Goal: Task Accomplishment & Management: Manage account settings

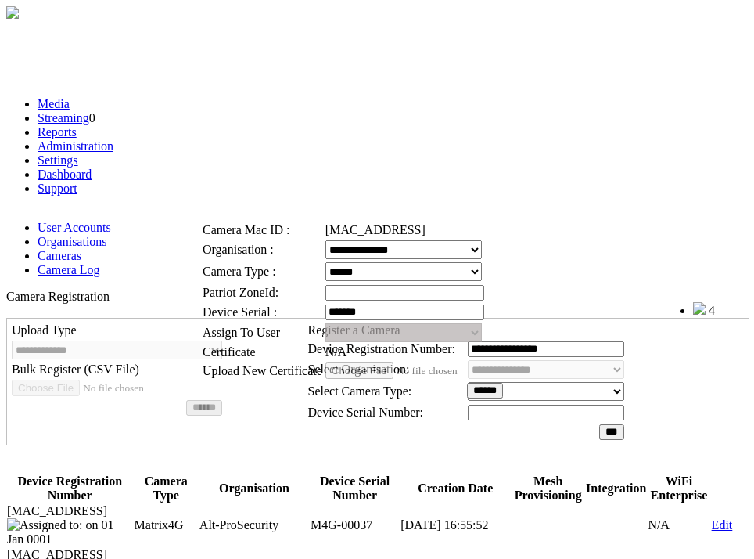
scroll to position [34, 0]
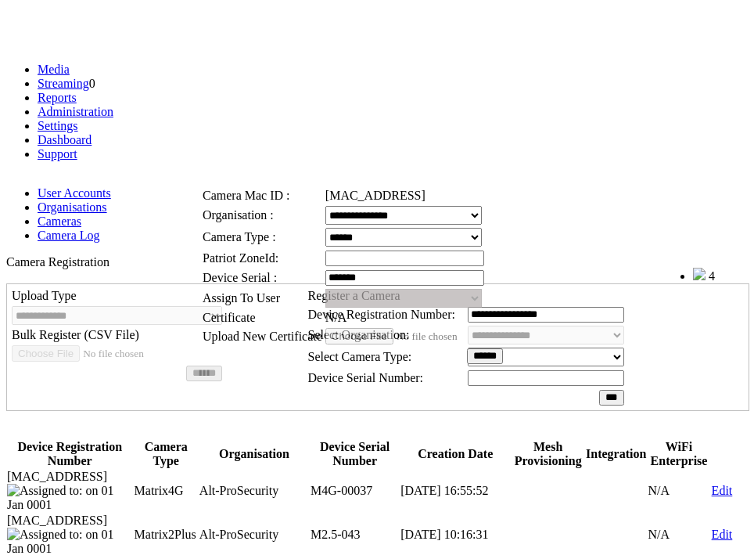
click at [255, 164] on link at bounding box center [255, 159] width 0 height 13
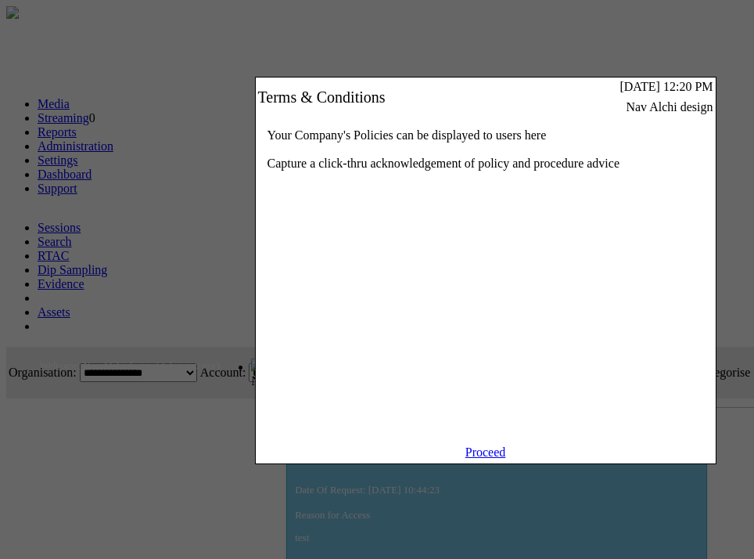
scroll to position [0, 215]
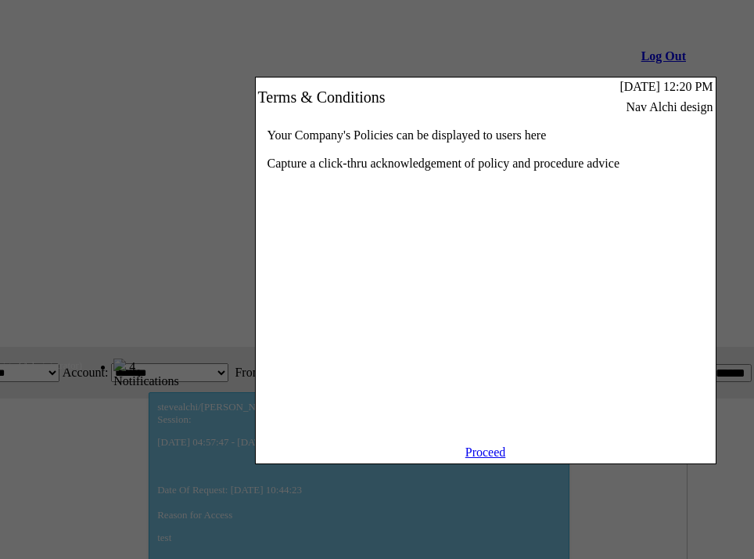
click at [495, 459] on link "Proceed" at bounding box center [486, 451] width 41 height 13
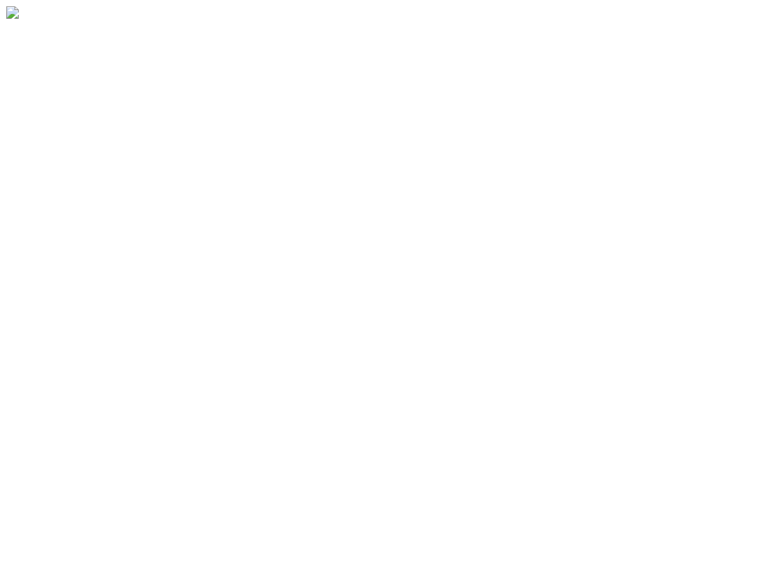
click at [142, 22] on body "Sessions" at bounding box center [383, 14] width 754 height 16
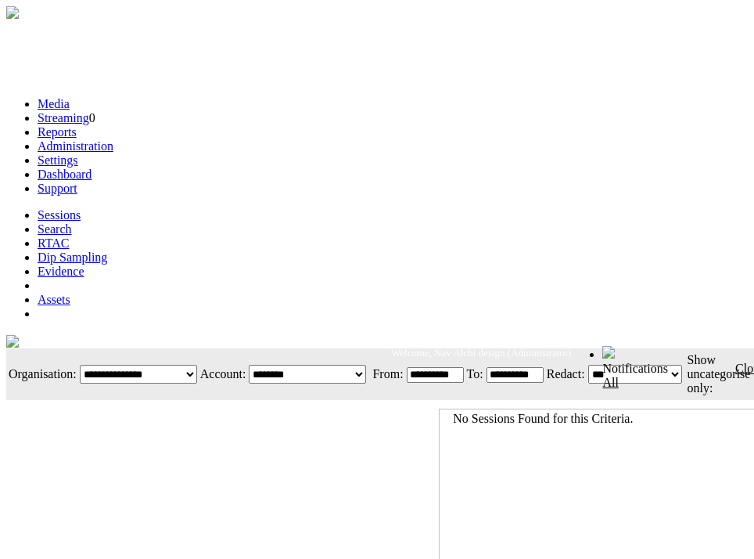
scroll to position [0, 215]
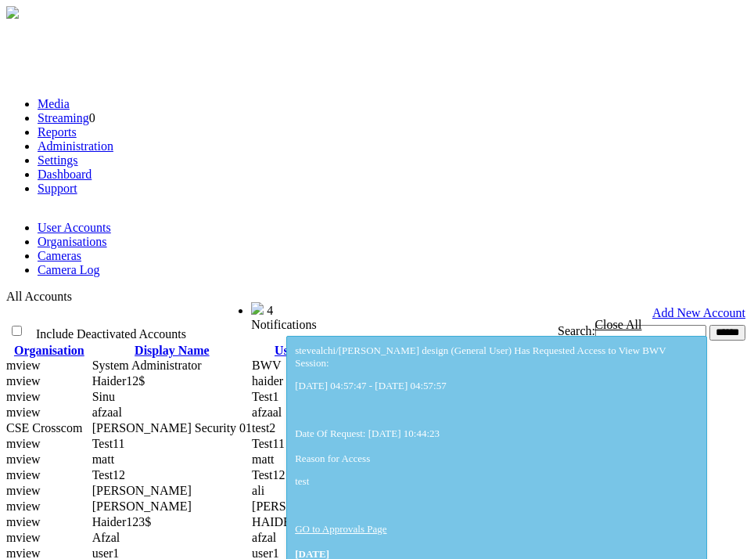
click at [81, 249] on link "Cameras" at bounding box center [60, 255] width 44 height 13
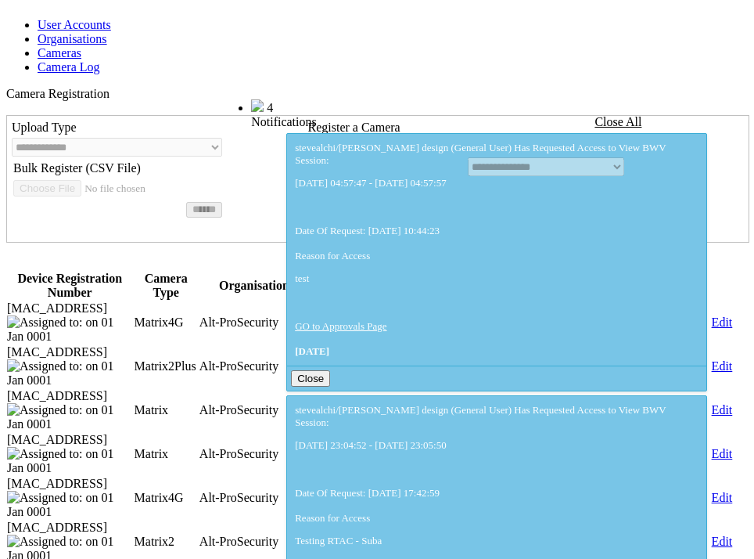
scroll to position [243, 0]
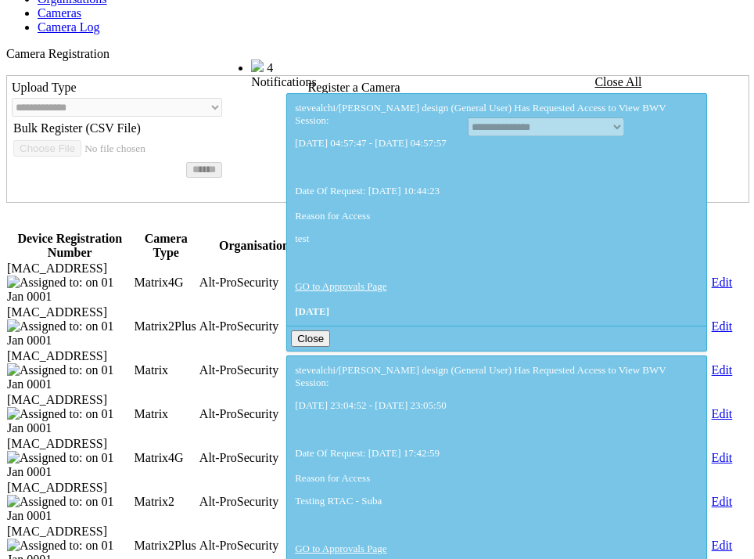
click at [717, 363] on link "Edit" at bounding box center [722, 369] width 21 height 13
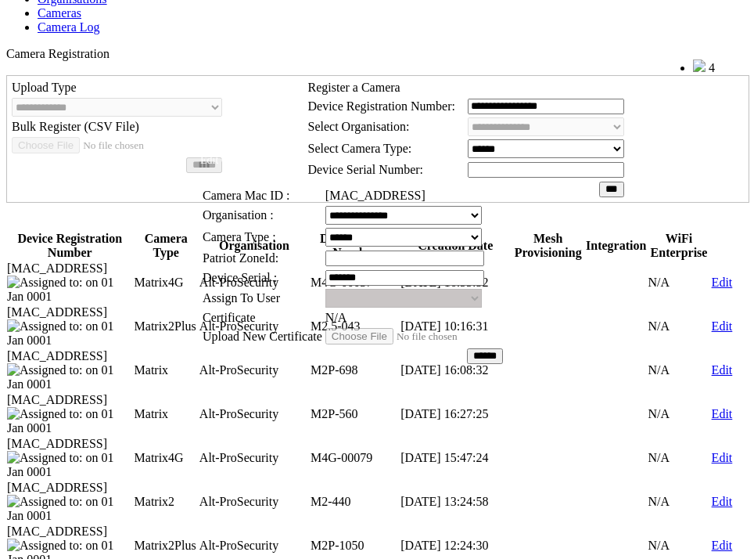
click at [255, 158] on link at bounding box center [255, 159] width 0 height 13
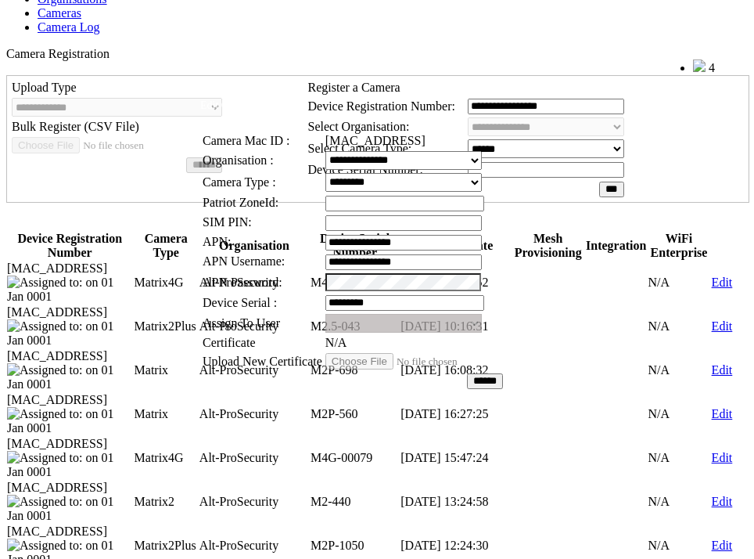
click at [255, 111] on link at bounding box center [255, 104] width 0 height 13
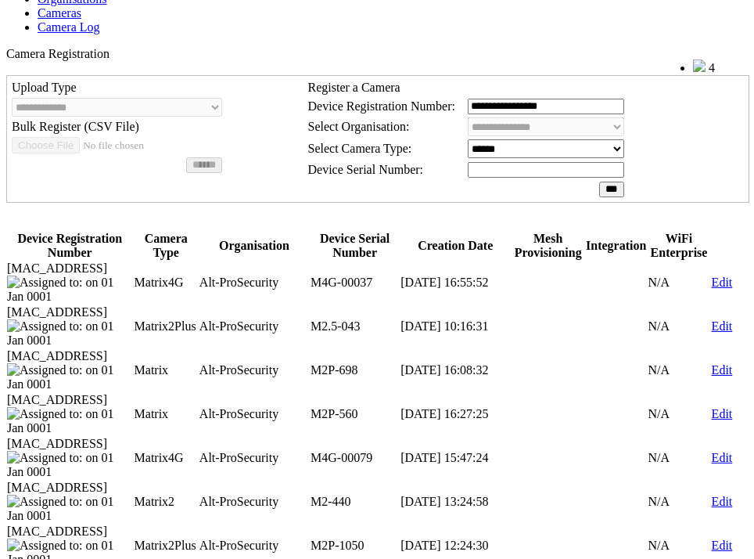
scroll to position [0, 0]
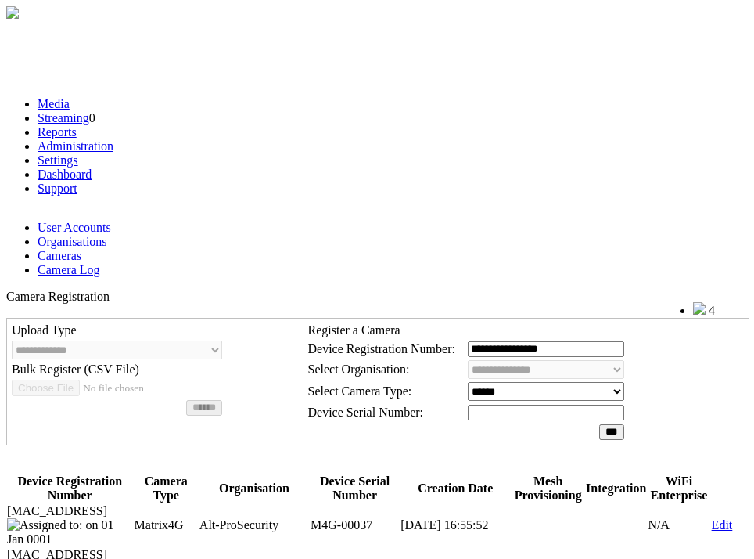
click at [70, 99] on link "Media" at bounding box center [54, 103] width 32 height 13
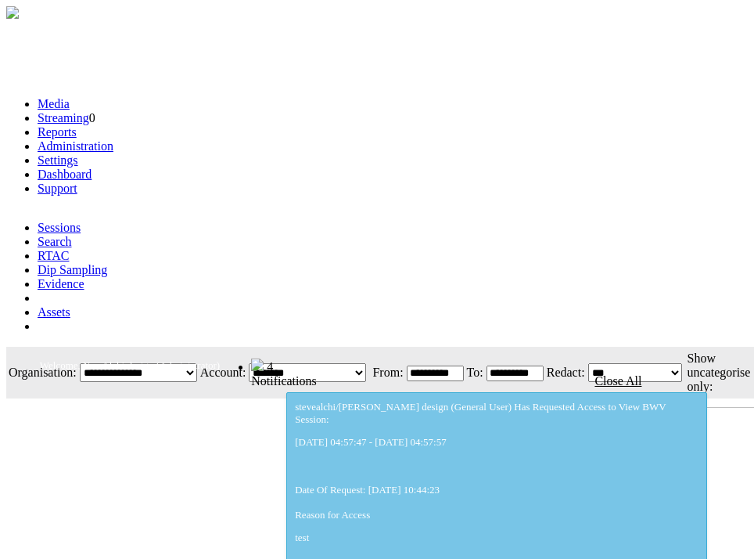
click at [113, 139] on link "Administration" at bounding box center [76, 145] width 76 height 13
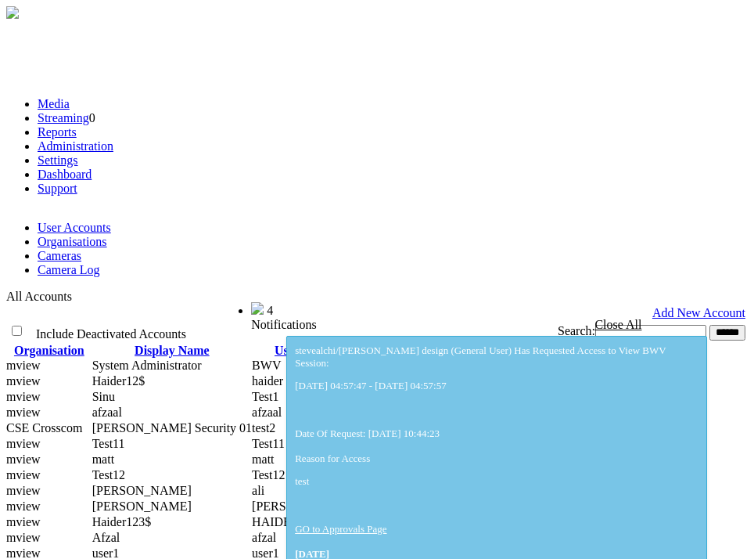
click at [81, 249] on link "Cameras" at bounding box center [60, 255] width 44 height 13
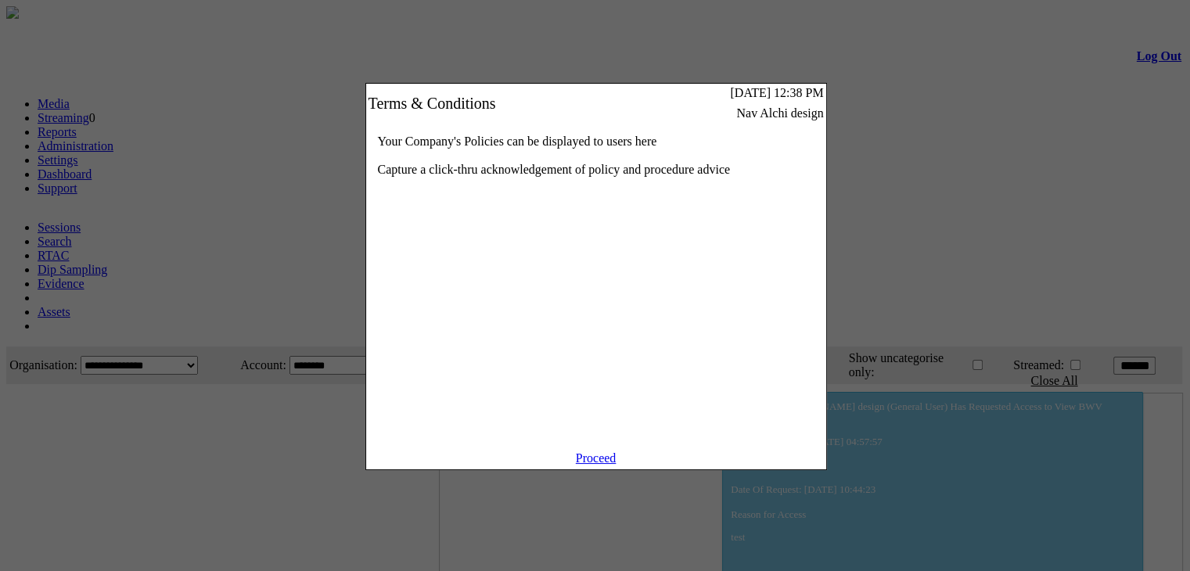
click at [585, 463] on link "Proceed" at bounding box center [596, 458] width 41 height 13
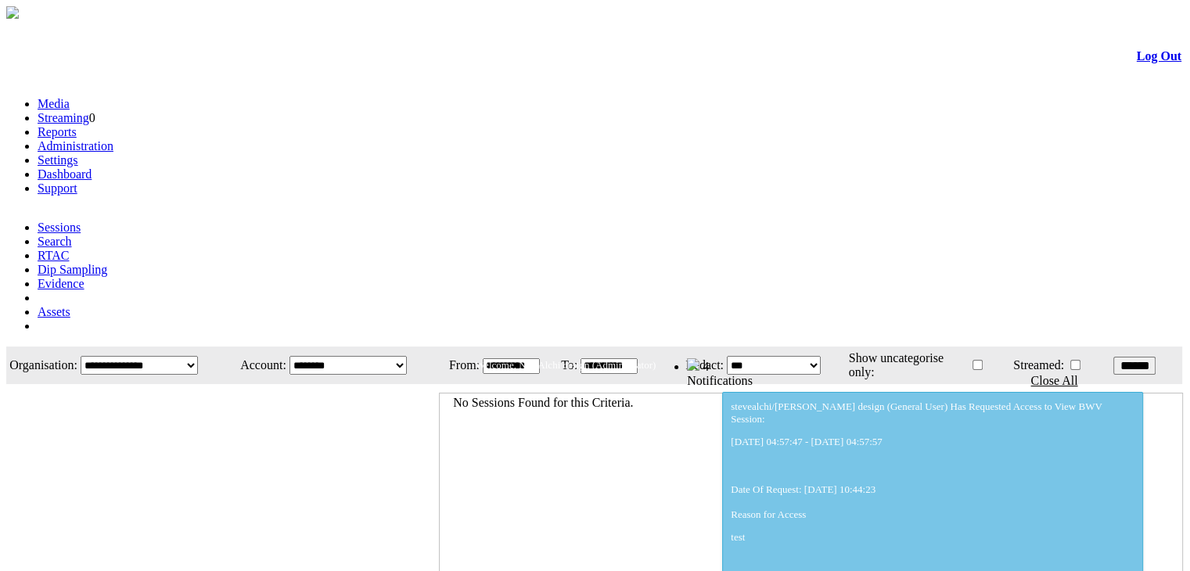
click at [113, 139] on link "Administration" at bounding box center [76, 145] width 76 height 13
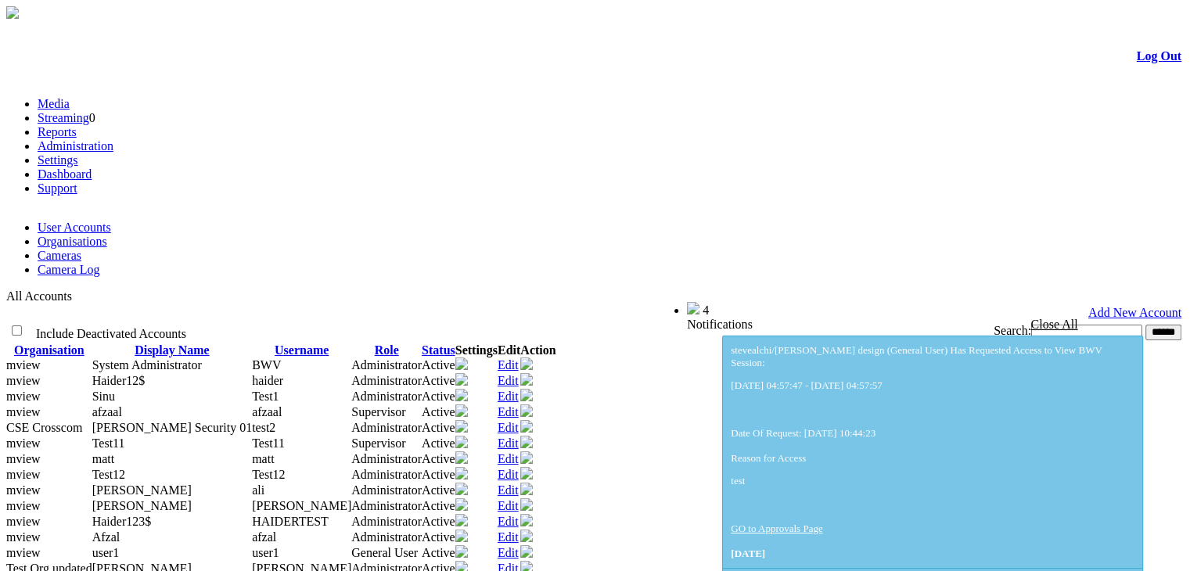
click at [186, 305] on td "Add New Account" at bounding box center [595, 313] width 1175 height 16
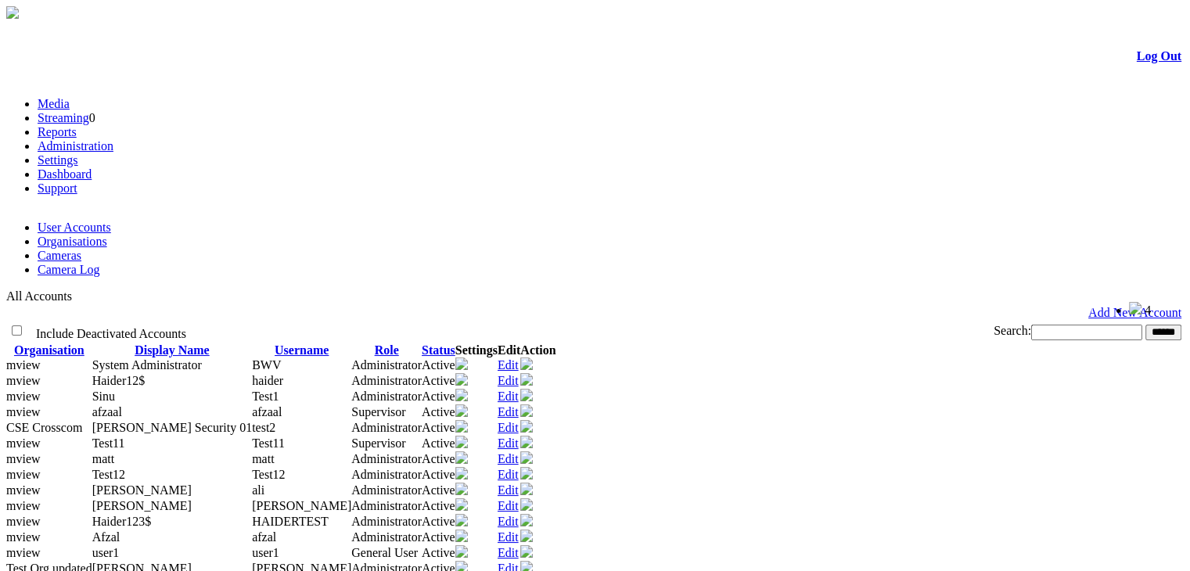
click at [81, 249] on link "Cameras" at bounding box center [60, 255] width 44 height 13
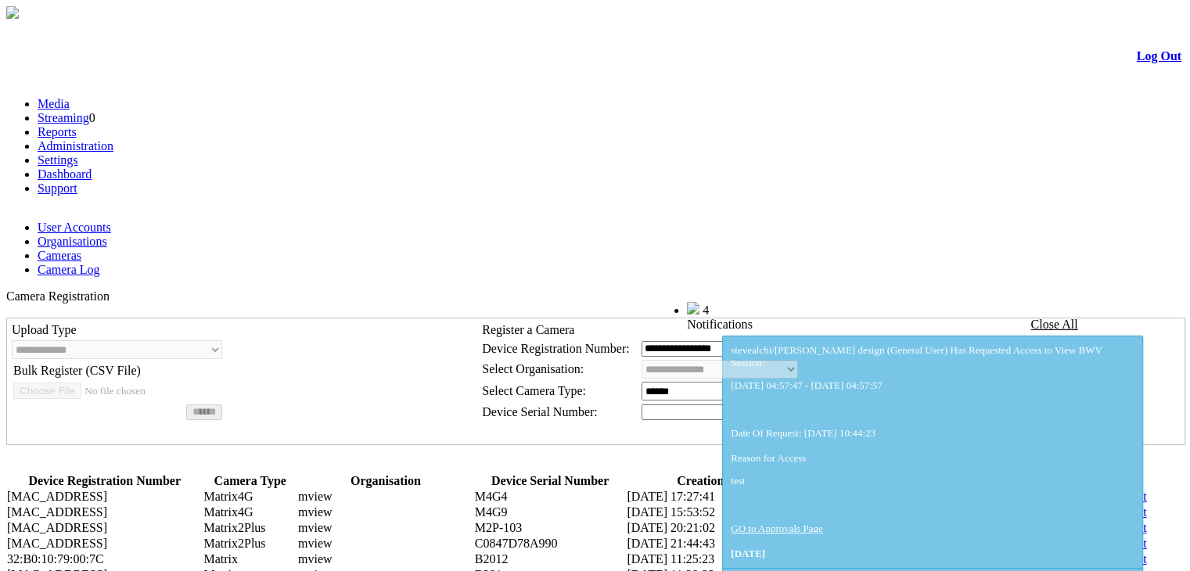
click at [1126, 537] on link "Edit" at bounding box center [1136, 543] width 21 height 13
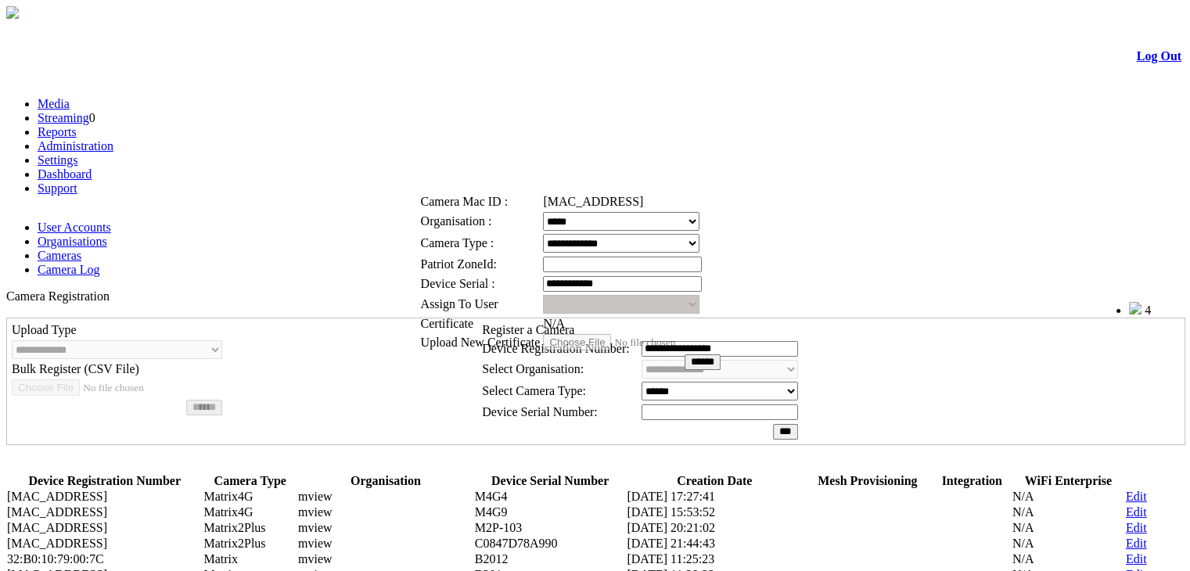
click at [473, 168] on link at bounding box center [473, 165] width 0 height 13
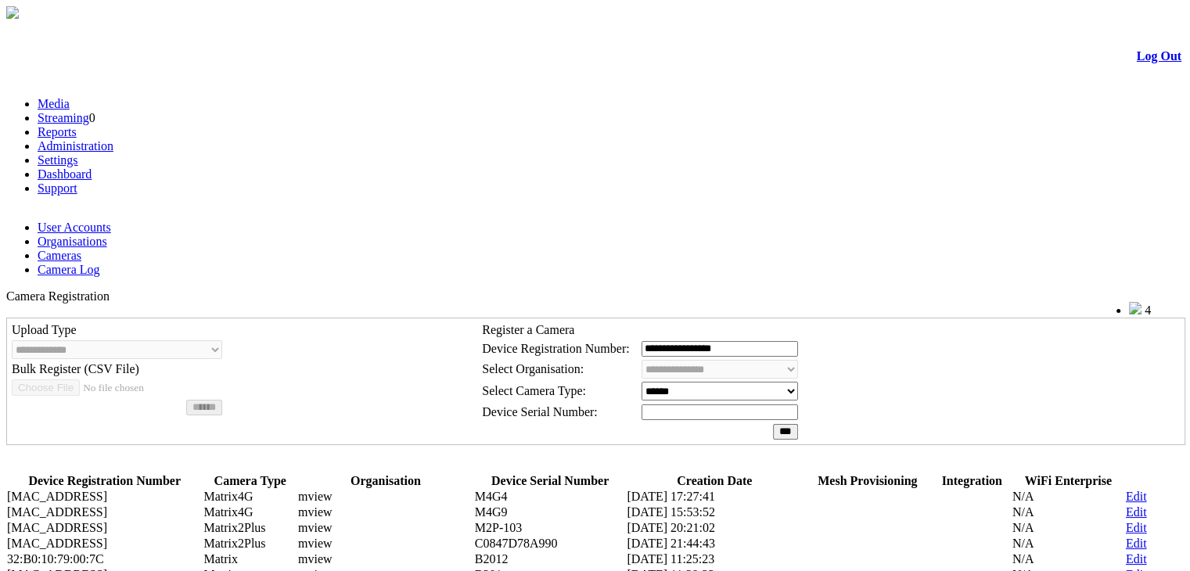
click at [1126, 568] on link "Edit" at bounding box center [1136, 574] width 21 height 13
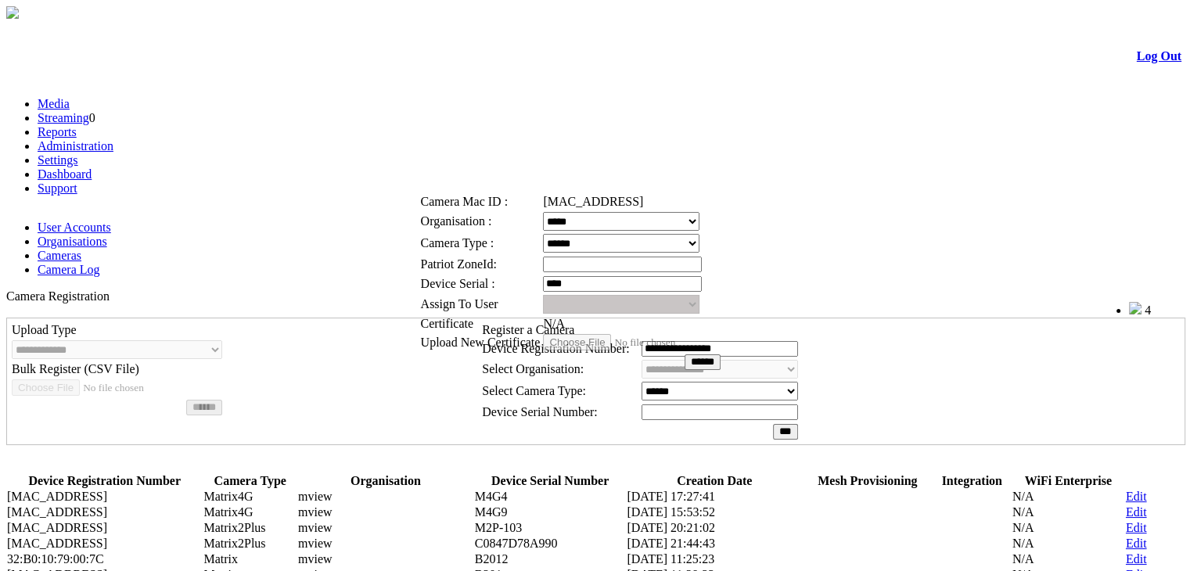
click at [473, 172] on link at bounding box center [473, 165] width 0 height 13
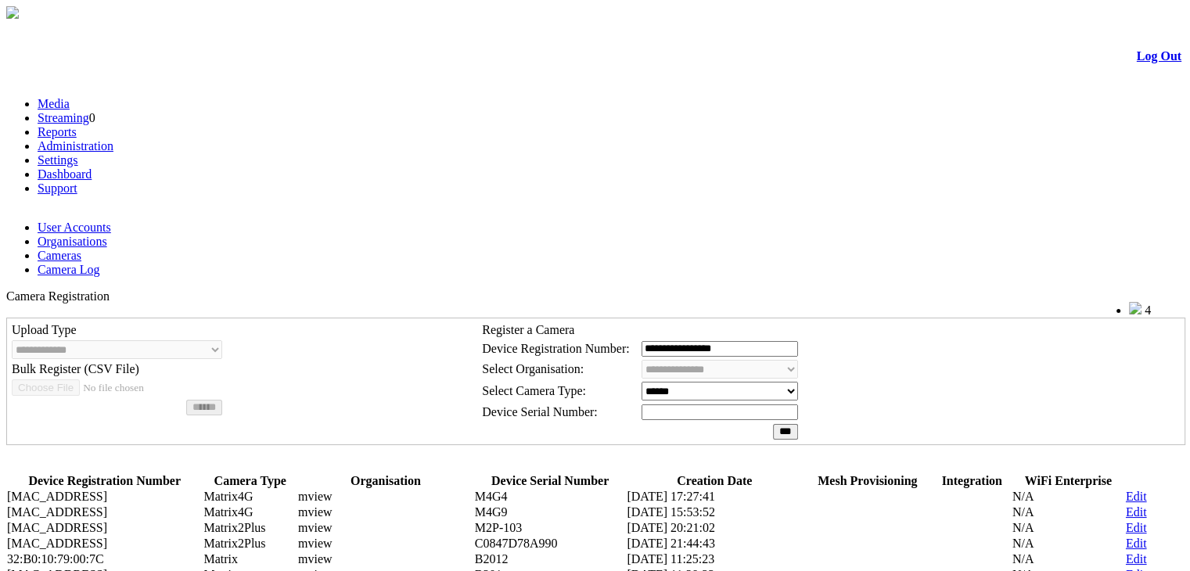
click at [1126, 568] on link "Edit" at bounding box center [1136, 574] width 21 height 13
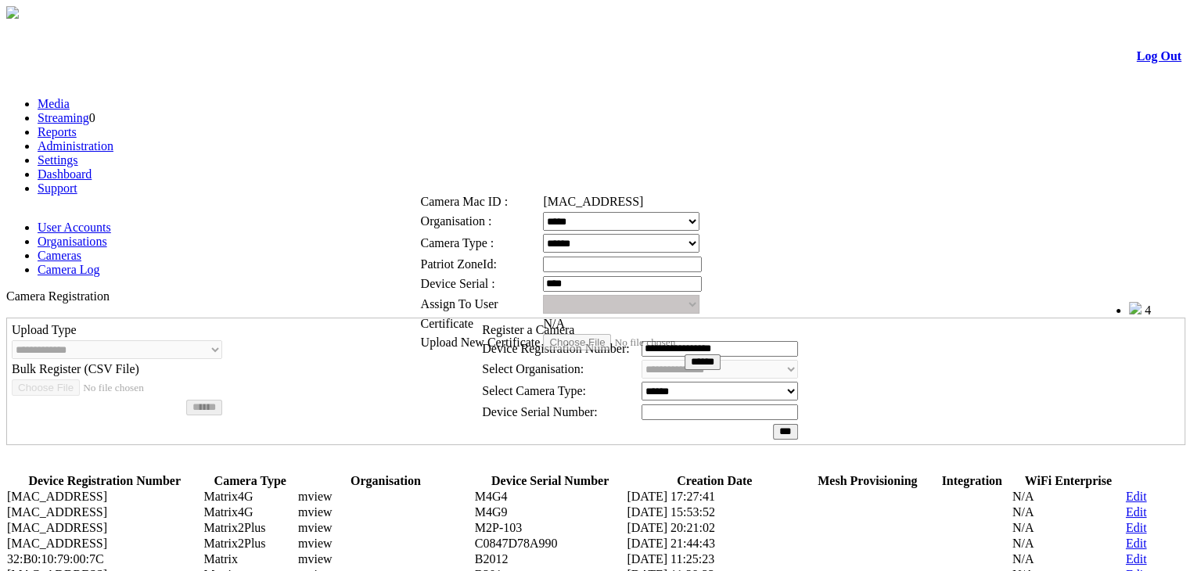
click at [473, 169] on link at bounding box center [473, 165] width 0 height 13
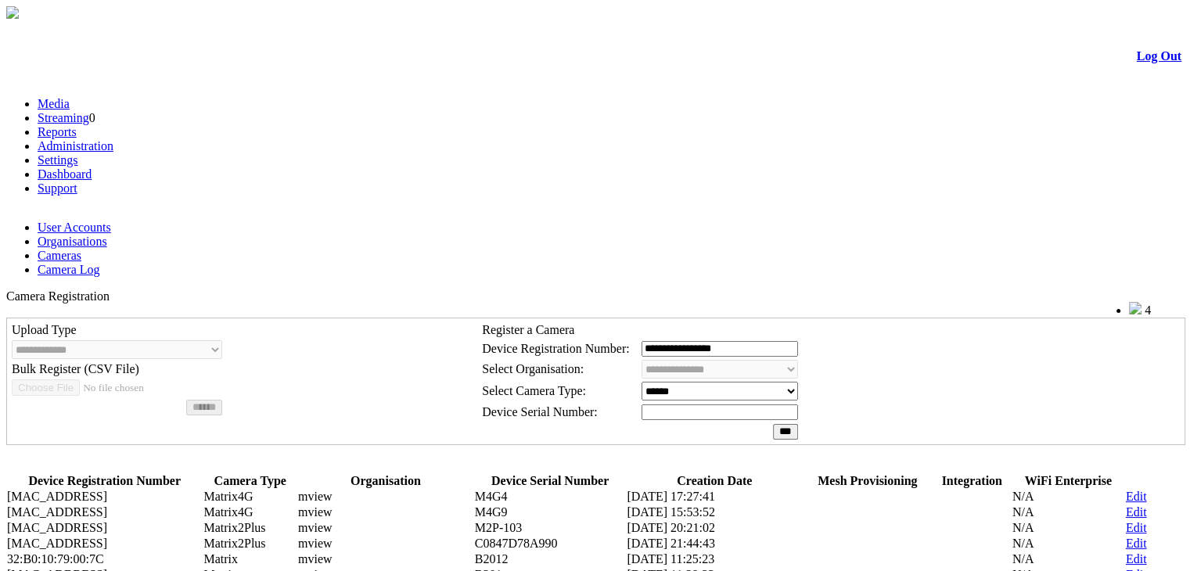
click at [1139, 59] on link "Log Out" at bounding box center [1159, 55] width 45 height 13
